Goal: Task Accomplishment & Management: Manage account settings

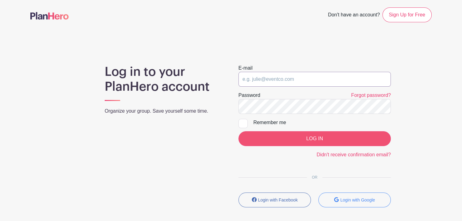
type input "[PERSON_NAME][EMAIL_ADDRESS][DOMAIN_NAME]"
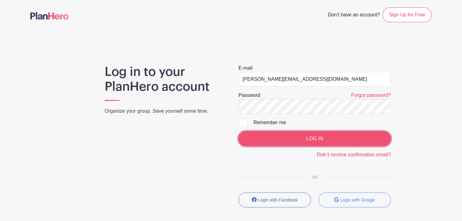
click at [258, 141] on input "LOG IN" at bounding box center [314, 138] width 152 height 15
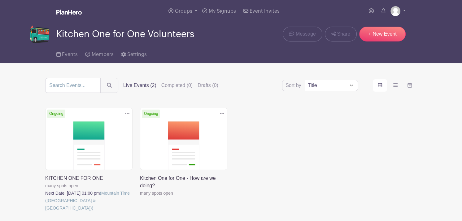
click at [45, 212] on link at bounding box center [45, 212] width 0 height 0
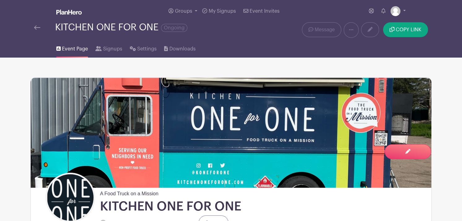
click at [72, 50] on span "Event Page" at bounding box center [75, 48] width 26 height 7
click at [111, 50] on span "Signups" at bounding box center [112, 48] width 19 height 7
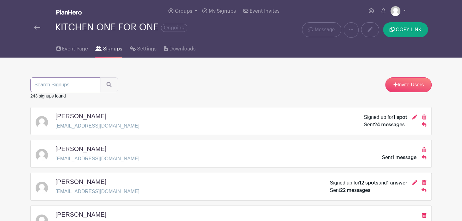
click at [75, 84] on input "search" at bounding box center [65, 84] width 70 height 15
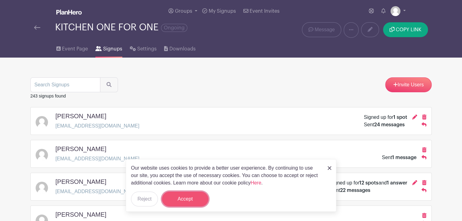
click at [176, 198] on button "Accept" at bounding box center [185, 199] width 46 height 15
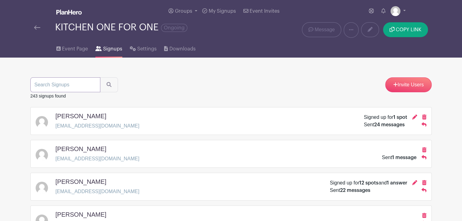
click at [56, 83] on input "search" at bounding box center [65, 84] width 70 height 15
type input "[PERSON_NAME]"
click at [100, 77] on button "submit" at bounding box center [109, 84] width 18 height 15
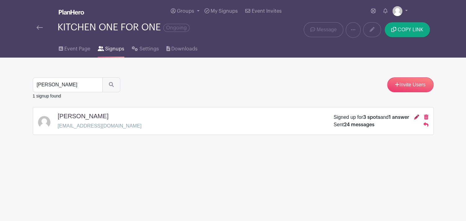
click at [415, 117] on icon at bounding box center [416, 117] width 5 height 5
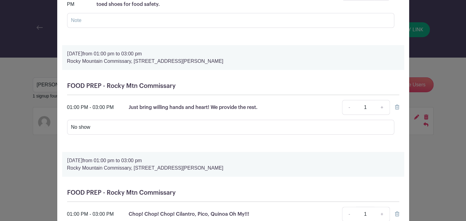
scroll to position [122, 0]
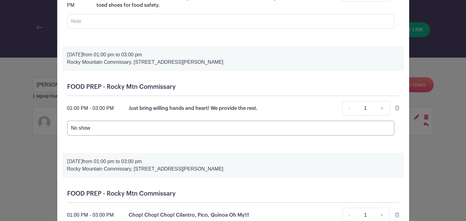
click at [96, 126] on input "No show" at bounding box center [230, 128] width 327 height 15
type input "N"
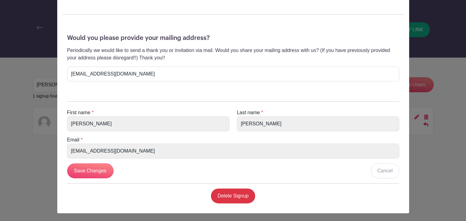
scroll to position [375, 0]
click at [95, 168] on input "Save Changes" at bounding box center [90, 170] width 46 height 15
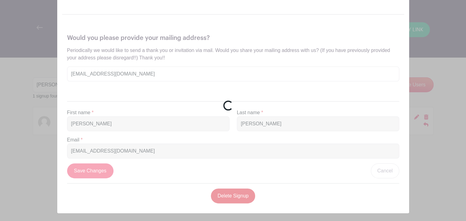
scroll to position [289, 0]
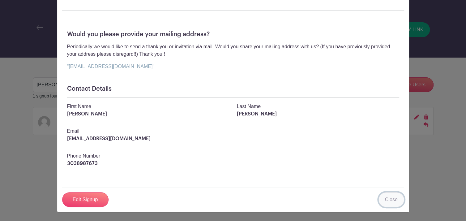
click at [389, 200] on link "Close" at bounding box center [392, 199] width 26 height 15
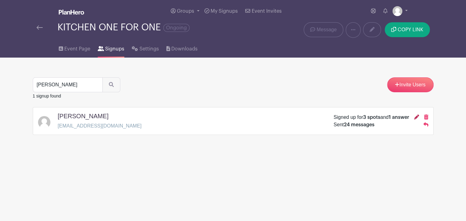
click at [415, 119] on icon at bounding box center [416, 117] width 5 height 5
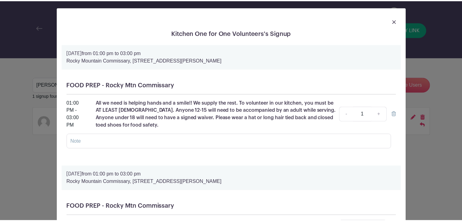
scroll to position [0, 0]
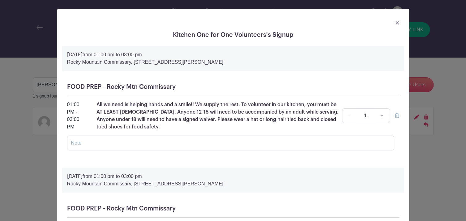
click at [396, 23] on img at bounding box center [398, 23] width 4 height 4
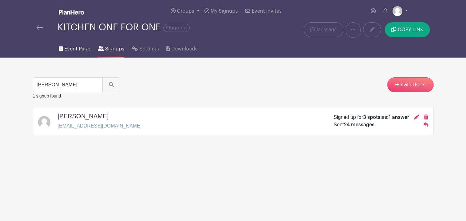
click at [76, 47] on span "Event Page" at bounding box center [77, 48] width 26 height 7
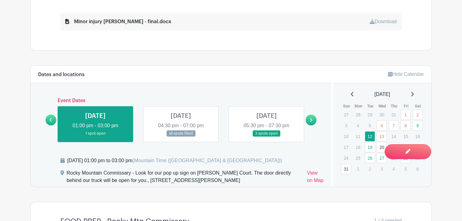
scroll to position [320, 0]
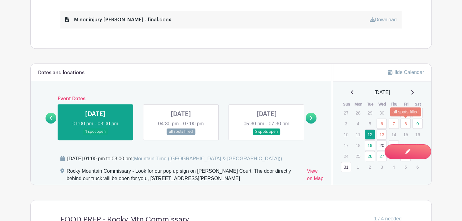
click at [406, 124] on link "8" at bounding box center [405, 124] width 10 height 10
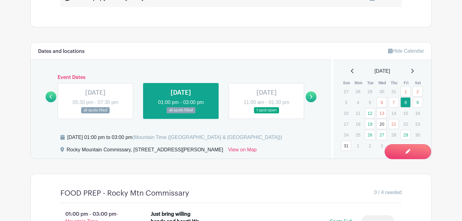
scroll to position [340, 0]
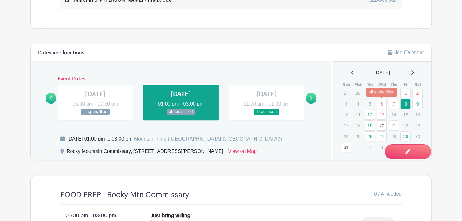
click at [380, 102] on link "6" at bounding box center [381, 104] width 10 height 10
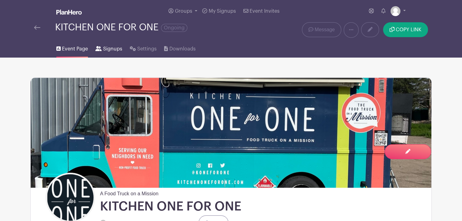
click at [106, 50] on span "Signups" at bounding box center [112, 48] width 19 height 7
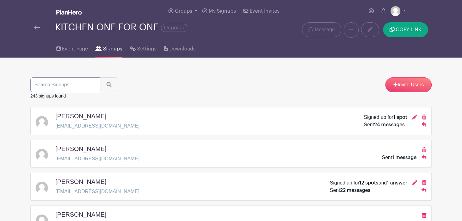
click at [67, 82] on input "search" at bounding box center [65, 84] width 70 height 15
type input "[PERSON_NAME]"
click at [100, 77] on button "submit" at bounding box center [109, 84] width 18 height 15
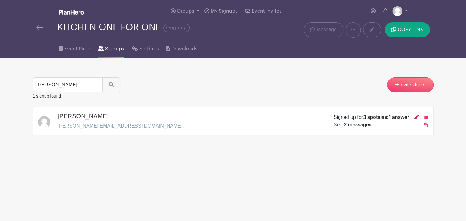
click at [416, 119] on icon at bounding box center [416, 117] width 5 height 5
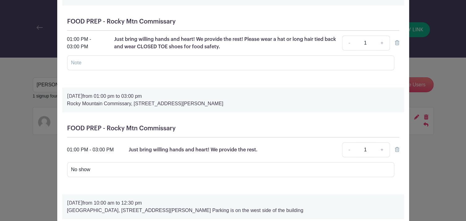
scroll to position [74, 0]
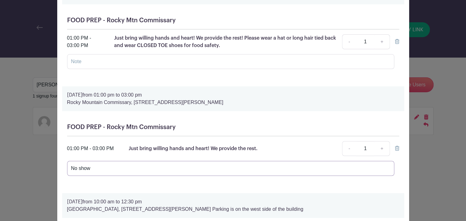
click at [123, 166] on input "No show" at bounding box center [230, 168] width 327 height 15
type input "N"
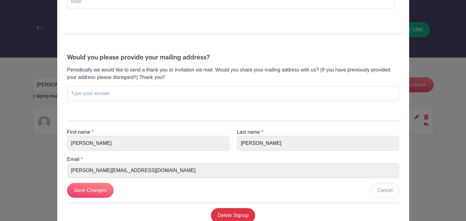
scroll to position [359, 0]
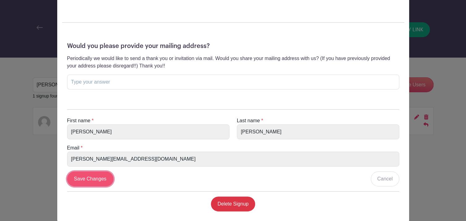
click at [85, 177] on input "Save Changes" at bounding box center [90, 178] width 46 height 15
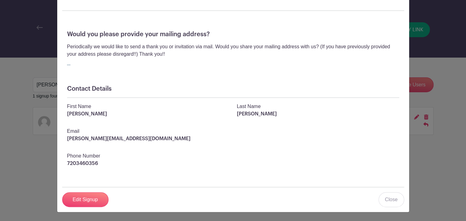
scroll to position [282, 0]
click at [390, 201] on link "Close" at bounding box center [392, 199] width 26 height 15
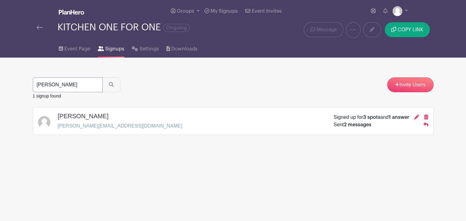
click at [95, 84] on input "[PERSON_NAME]" at bounding box center [68, 84] width 70 height 15
type input "[PERSON_NAME]"
click at [102, 77] on button "submit" at bounding box center [111, 84] width 18 height 15
click at [414, 118] on icon at bounding box center [416, 117] width 5 height 5
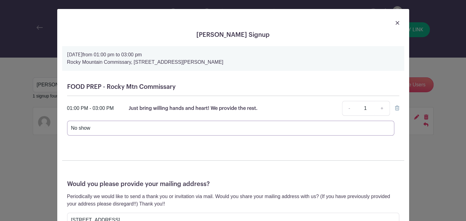
click at [117, 130] on input "No show" at bounding box center [230, 128] width 327 height 15
type input "N"
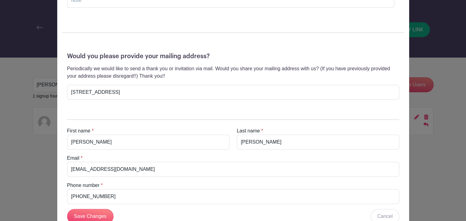
scroll to position [143, 0]
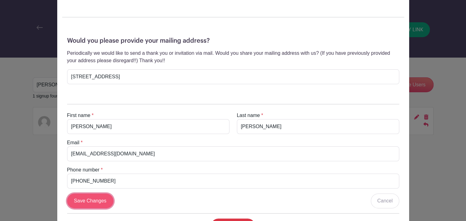
click at [94, 197] on input "Save Changes" at bounding box center [90, 200] width 46 height 15
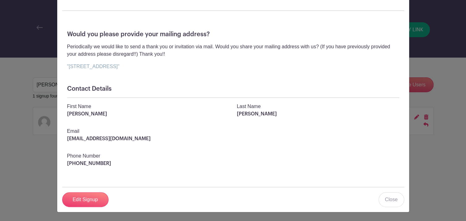
scroll to position [117, 0]
click at [391, 201] on link "Close" at bounding box center [392, 200] width 26 height 15
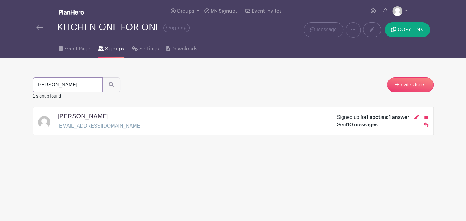
click at [58, 86] on input "[PERSON_NAME]" at bounding box center [68, 84] width 70 height 15
type input "s"
click at [417, 116] on icon at bounding box center [416, 117] width 5 height 5
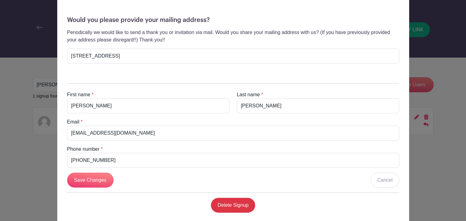
scroll to position [173, 0]
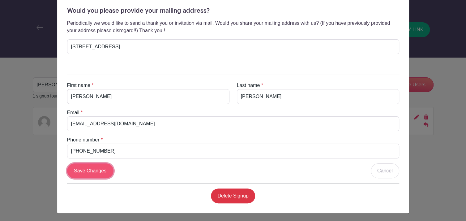
click at [92, 171] on input "Save Changes" at bounding box center [90, 170] width 46 height 15
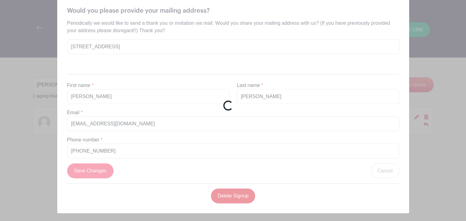
scroll to position [117, 0]
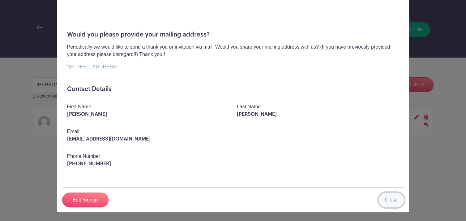
click at [392, 200] on link "Close" at bounding box center [392, 200] width 26 height 15
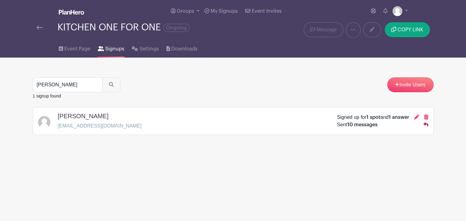
click at [428, 125] on icon at bounding box center [426, 124] width 5 height 4
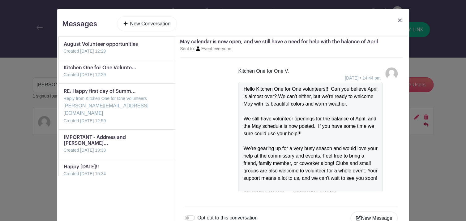
scroll to position [23, 0]
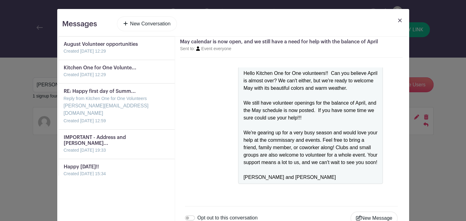
click at [398, 20] on img at bounding box center [400, 21] width 4 height 4
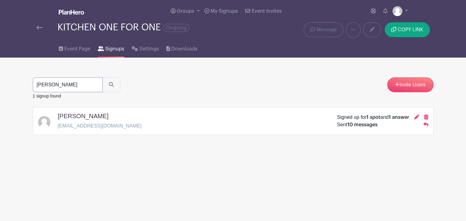
click at [59, 82] on input "[PERSON_NAME]" at bounding box center [68, 84] width 70 height 15
type input "M"
type input "[PERSON_NAME]"
click at [102, 77] on button "submit" at bounding box center [111, 84] width 18 height 15
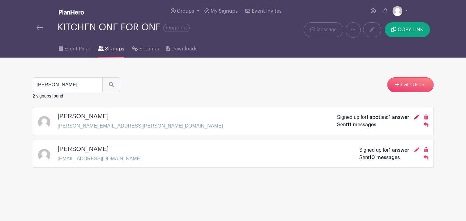
click at [417, 118] on icon at bounding box center [416, 117] width 5 height 5
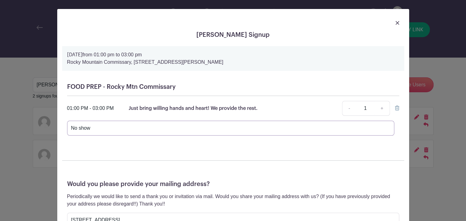
click at [130, 126] on input "No show" at bounding box center [230, 128] width 327 height 15
type input "N"
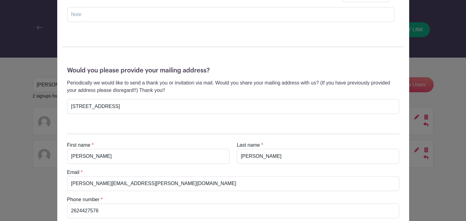
scroll to position [155, 0]
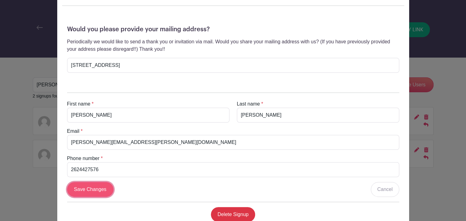
click at [89, 190] on input "Save Changes" at bounding box center [90, 189] width 46 height 15
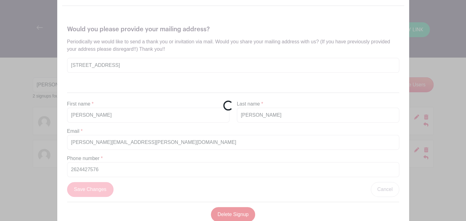
scroll to position [117, 0]
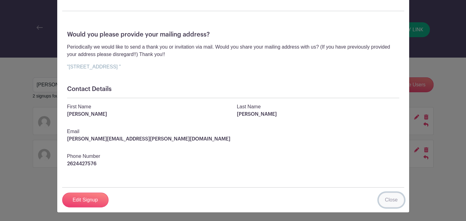
click at [394, 199] on link "Close" at bounding box center [392, 200] width 26 height 15
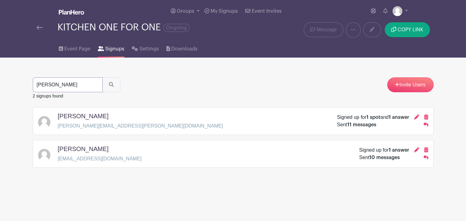
click at [95, 85] on input "[PERSON_NAME]" at bounding box center [68, 84] width 70 height 15
type input "sprout"
click at [102, 77] on button "submit" at bounding box center [111, 84] width 18 height 15
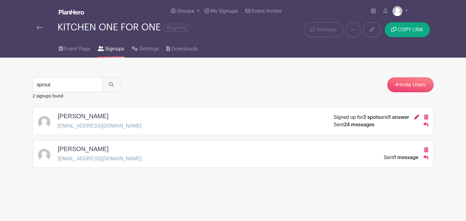
click at [418, 117] on icon at bounding box center [416, 117] width 5 height 5
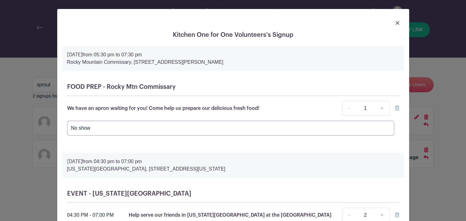
click at [102, 128] on input "No show" at bounding box center [230, 128] width 327 height 15
type input "N"
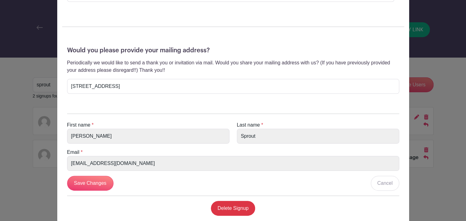
scroll to position [253, 0]
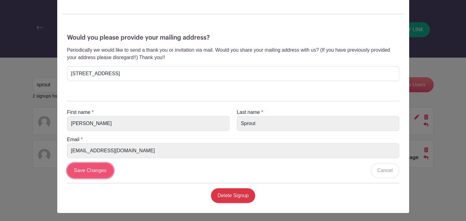
click at [96, 167] on input "Save Changes" at bounding box center [90, 170] width 46 height 15
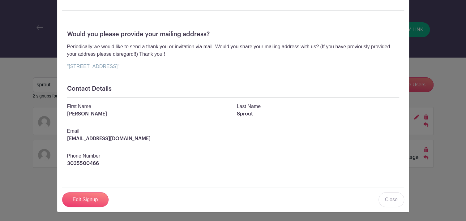
scroll to position [192, 0]
click at [386, 198] on link "Close" at bounding box center [392, 199] width 26 height 15
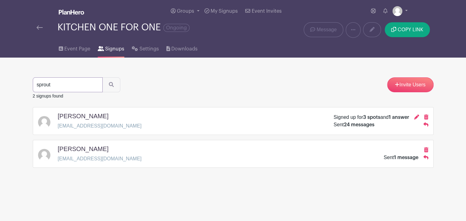
click at [67, 87] on input "sprout" at bounding box center [68, 84] width 70 height 15
type input "s"
type input "[PERSON_NAME]"
click at [102, 77] on button "submit" at bounding box center [111, 84] width 18 height 15
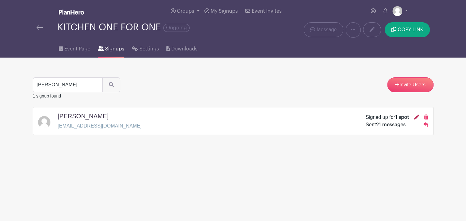
click at [416, 117] on icon at bounding box center [416, 117] width 5 height 5
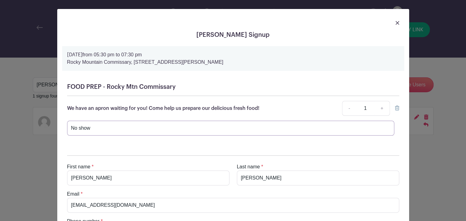
click at [115, 125] on input "No show" at bounding box center [230, 128] width 327 height 15
type input "N"
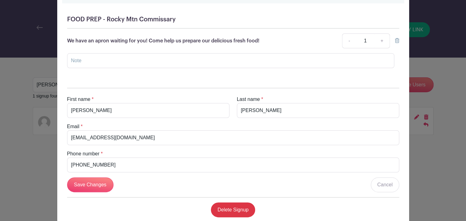
scroll to position [82, 0]
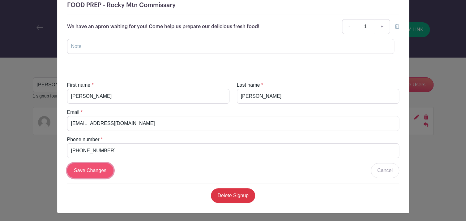
click at [89, 170] on input "Save Changes" at bounding box center [90, 170] width 46 height 15
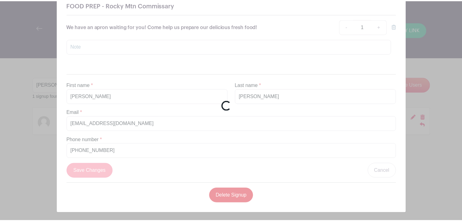
scroll to position [33, 0]
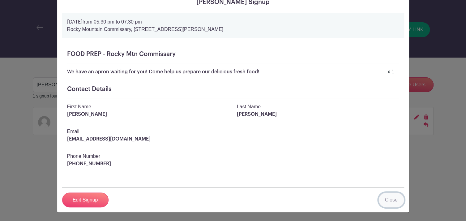
click at [387, 200] on link "Close" at bounding box center [392, 200] width 26 height 15
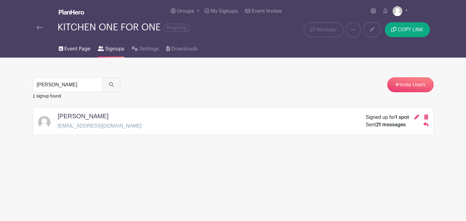
click at [76, 51] on span "Event Page" at bounding box center [77, 48] width 26 height 7
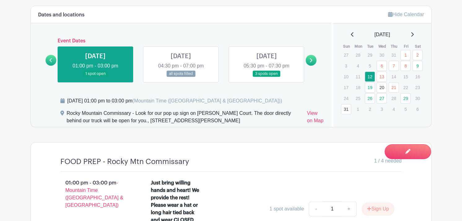
scroll to position [372, 0]
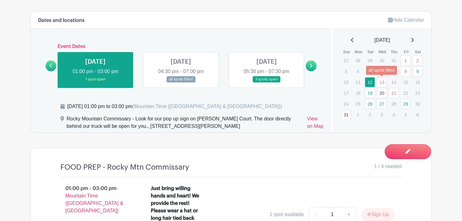
click at [379, 83] on link "13" at bounding box center [381, 82] width 10 height 10
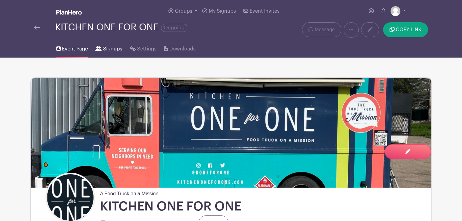
click at [108, 49] on span "Signups" at bounding box center [112, 48] width 19 height 7
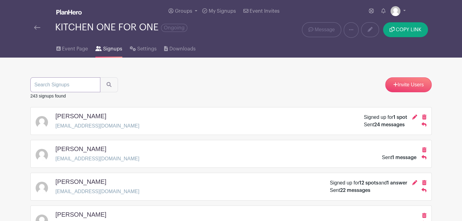
click at [68, 84] on input "search" at bounding box center [65, 84] width 70 height 15
type input "[PERSON_NAME]"
click at [100, 77] on button "submit" at bounding box center [109, 84] width 18 height 15
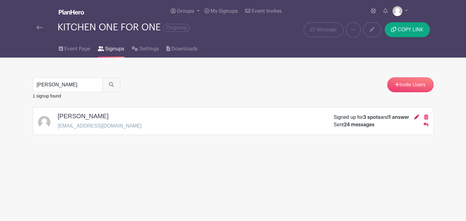
click at [417, 116] on icon at bounding box center [416, 117] width 5 height 5
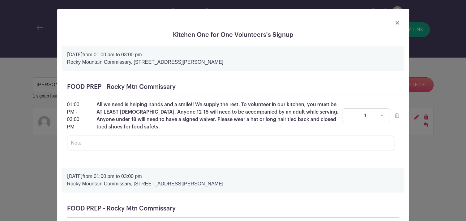
click at [396, 21] on img at bounding box center [398, 23] width 4 height 4
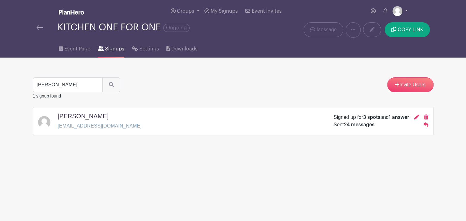
click at [406, 10] on link at bounding box center [400, 11] width 15 height 10
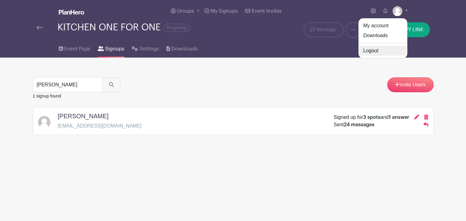
click at [377, 50] on link "Logout" at bounding box center [383, 51] width 49 height 10
